Goal: Task Accomplishment & Management: Complete application form

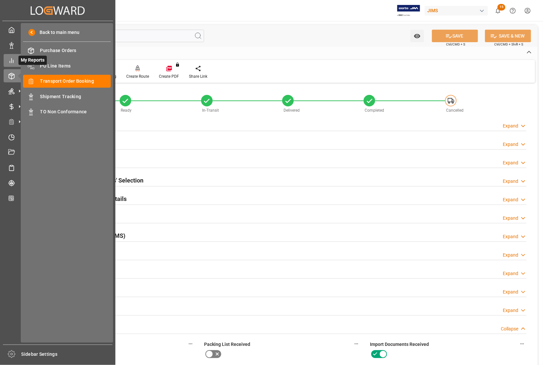
scroll to position [247, 0]
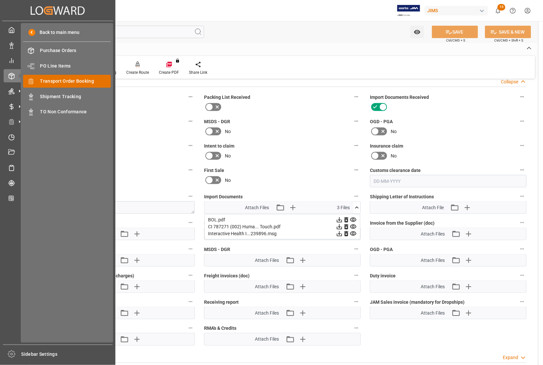
click at [57, 82] on span "Transport Order Booking" at bounding box center [75, 81] width 71 height 7
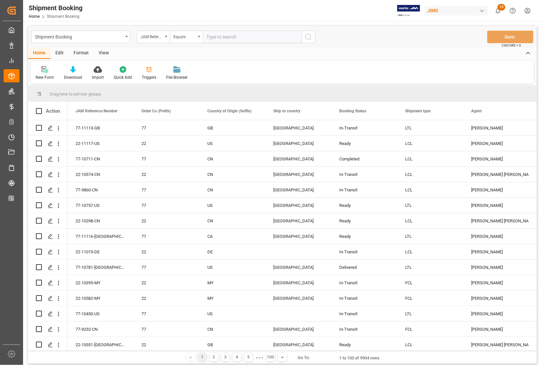
click at [46, 77] on div "New Form" at bounding box center [45, 77] width 18 height 6
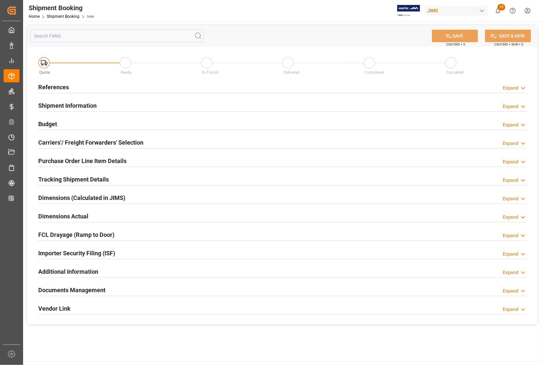
click at [49, 86] on h2 "References" at bounding box center [53, 87] width 31 height 9
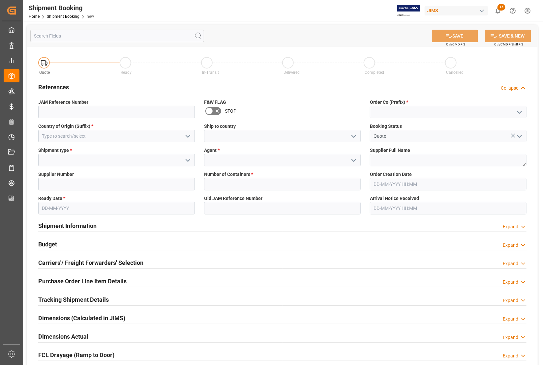
click at [519, 111] on icon "open menu" at bounding box center [519, 112] width 8 height 8
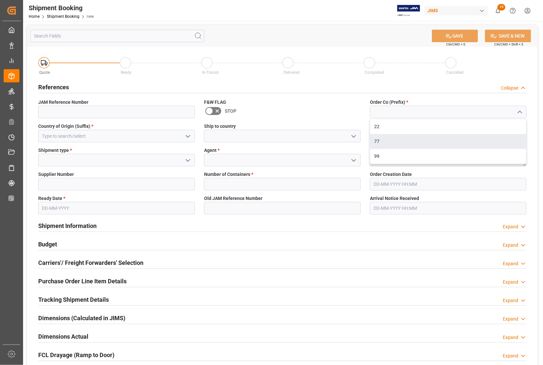
click at [404, 142] on div "77" at bounding box center [448, 141] width 156 height 15
type input "77"
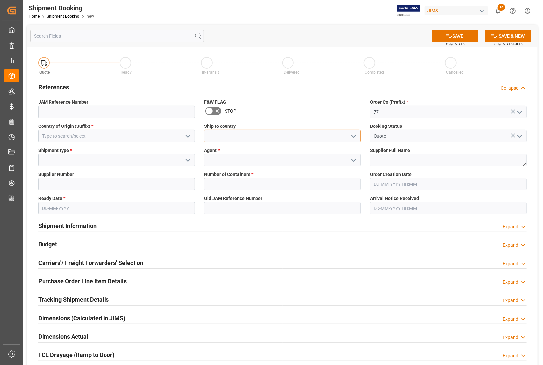
click at [311, 131] on input at bounding box center [282, 136] width 157 height 13
click at [353, 132] on icon "open menu" at bounding box center [354, 136] width 8 height 8
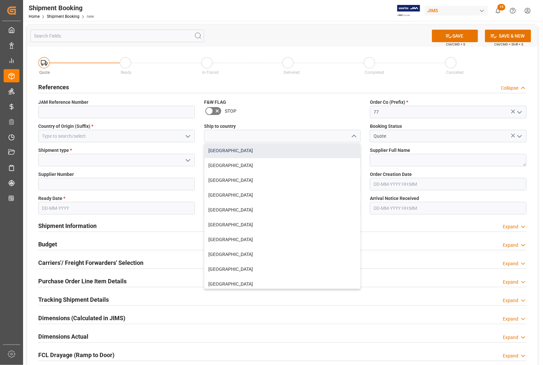
click at [256, 154] on div "[GEOGRAPHIC_DATA]" at bounding box center [282, 150] width 156 height 15
type input "[GEOGRAPHIC_DATA]"
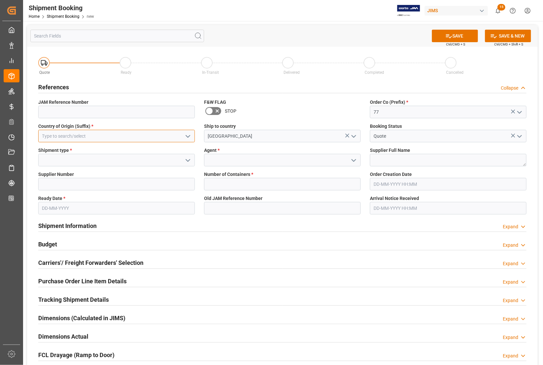
click at [121, 132] on input at bounding box center [116, 136] width 157 height 13
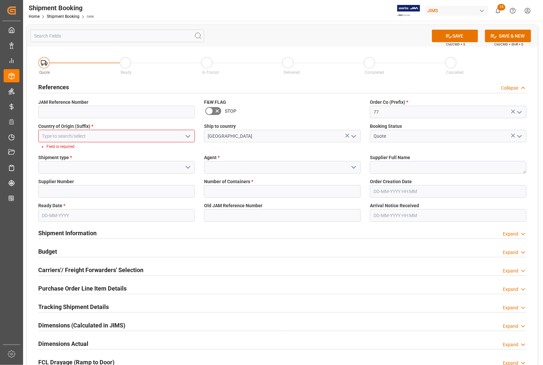
click at [186, 135] on polyline "open menu" at bounding box center [188, 136] width 4 height 2
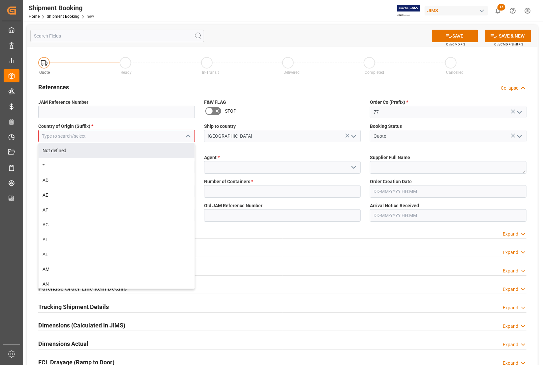
click at [65, 134] on input at bounding box center [116, 136] width 157 height 13
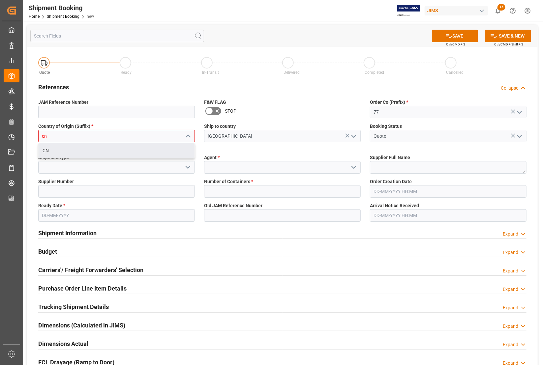
click at [65, 151] on div "CN" at bounding box center [117, 150] width 156 height 15
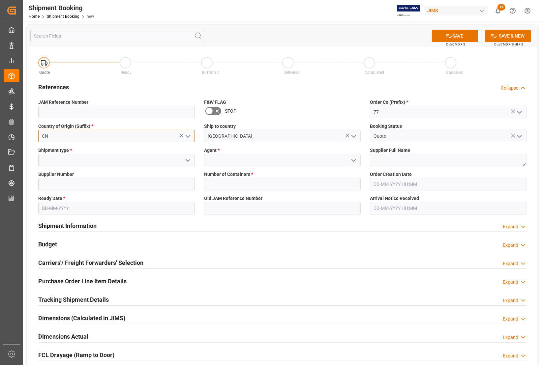
type input "CN"
click at [187, 158] on icon "open menu" at bounding box center [188, 161] width 8 height 8
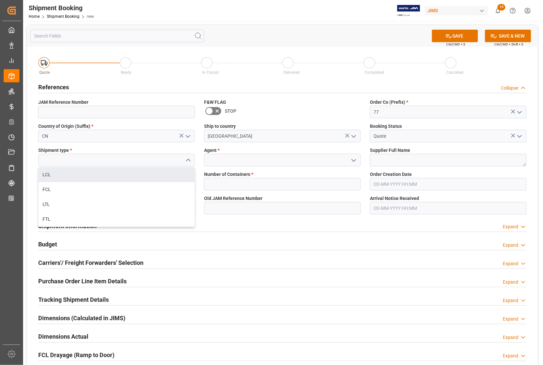
click at [45, 172] on div "LCL" at bounding box center [117, 174] width 156 height 15
type input "LCL"
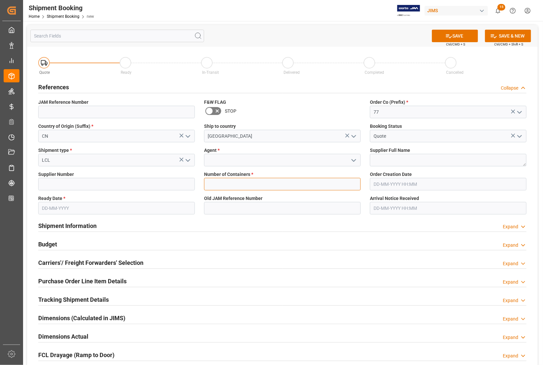
click at [222, 185] on input "text" at bounding box center [282, 184] width 157 height 13
type input "0"
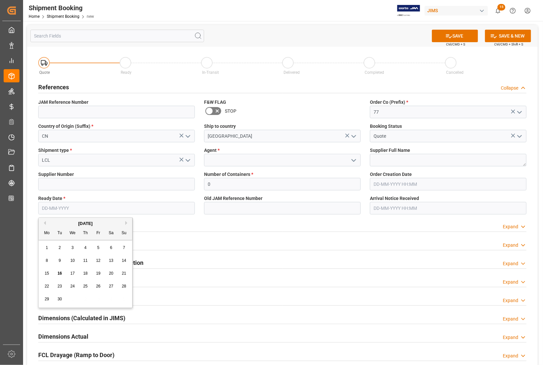
click at [132, 211] on input "text" at bounding box center [116, 208] width 157 height 13
click at [45, 285] on span "22" at bounding box center [46, 286] width 4 height 5
type input "[DATE]"
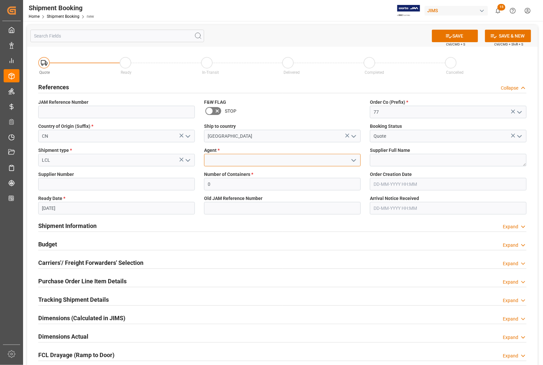
click at [218, 163] on input at bounding box center [282, 160] width 157 height 13
click at [353, 158] on icon "open menu" at bounding box center [354, 161] width 8 height 8
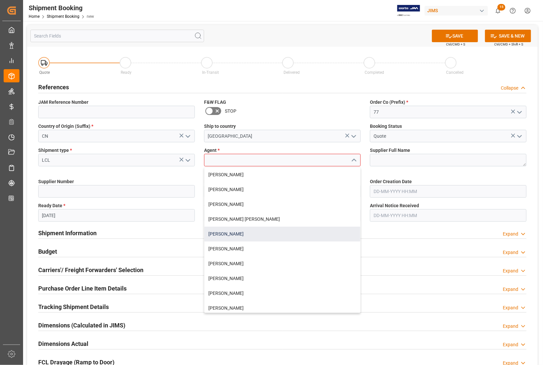
click at [243, 234] on div "[PERSON_NAME]" at bounding box center [282, 234] width 156 height 15
type input "[PERSON_NAME]"
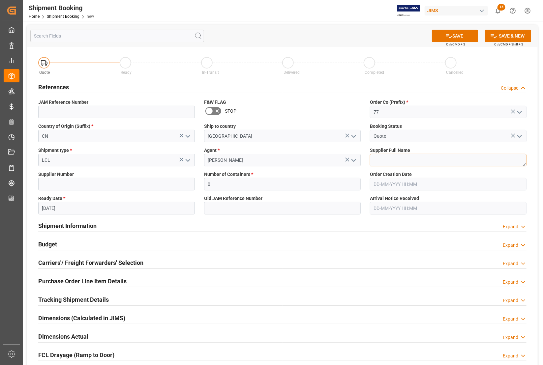
click at [389, 157] on textarea at bounding box center [448, 160] width 157 height 13
type textarea "[PERSON_NAME] Zound [GEOGRAPHIC_DATA]"
click at [363, 173] on div "Number of Containers * 0" at bounding box center [282, 181] width 166 height 24
click at [120, 185] on input at bounding box center [116, 184] width 157 height 13
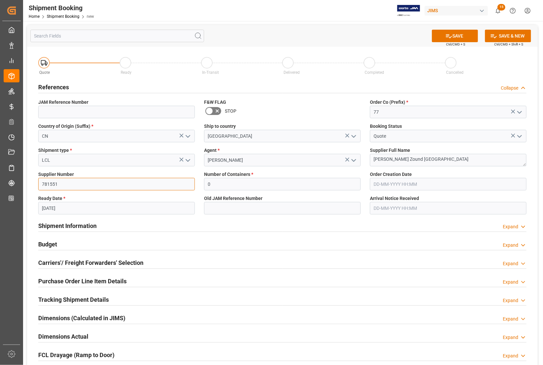
type input "781551"
click at [142, 173] on label "Supplier Number" at bounding box center [116, 174] width 157 height 7
click at [451, 34] on button "SAVE" at bounding box center [455, 36] width 46 height 13
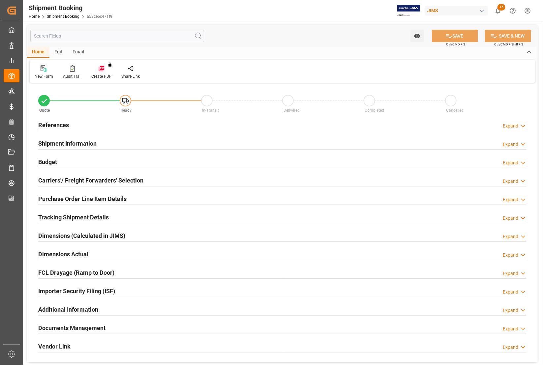
type input "0"
type input "[DATE]"
click at [48, 124] on h2 "References" at bounding box center [53, 125] width 31 height 9
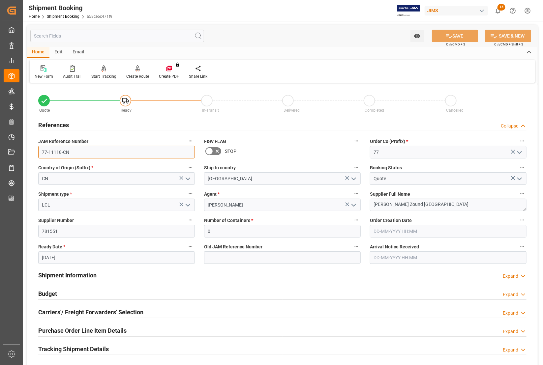
drag, startPoint x: 71, startPoint y: 154, endPoint x: 32, endPoint y: 152, distance: 39.3
click at [32, 152] on div "Quote Ready In-Transit Delivered Completed Cancelled References Collapse JAM Re…" at bounding box center [282, 290] width 510 height 410
